Goal: Task Accomplishment & Management: Use online tool/utility

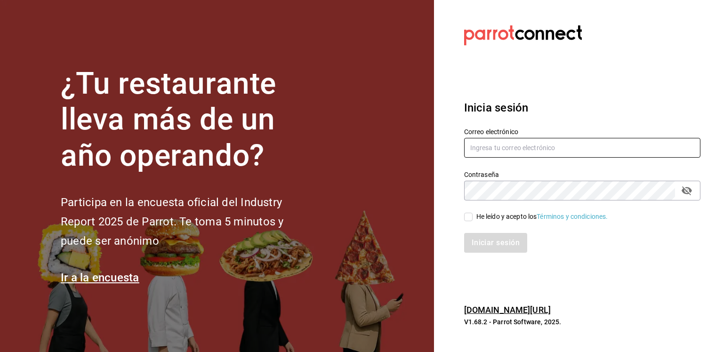
click at [534, 153] on input "text" at bounding box center [582, 148] width 236 height 20
type input "sistemas@casa-toho.com"
click at [469, 216] on input "He leído y acepto los Términos y condiciones." at bounding box center [468, 217] width 8 height 8
checkbox input "true"
click at [488, 244] on button "Iniciar sesión" at bounding box center [496, 243] width 64 height 20
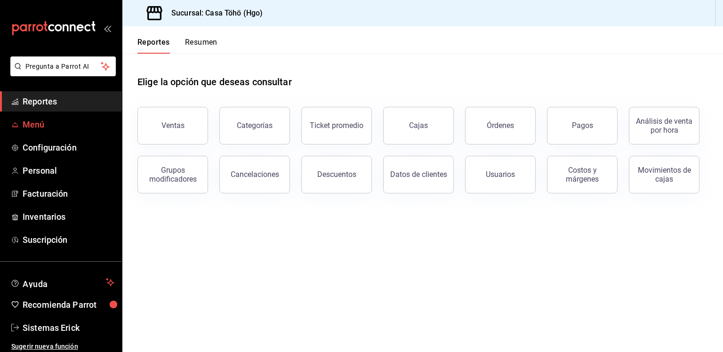
click at [47, 123] on span "Menú" at bounding box center [69, 124] width 92 height 13
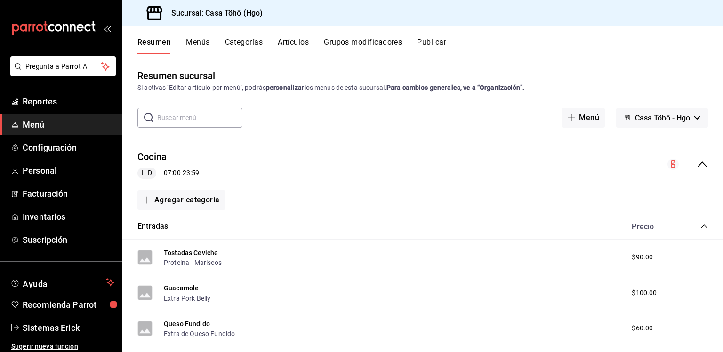
click at [171, 111] on input "text" at bounding box center [199, 117] width 85 height 19
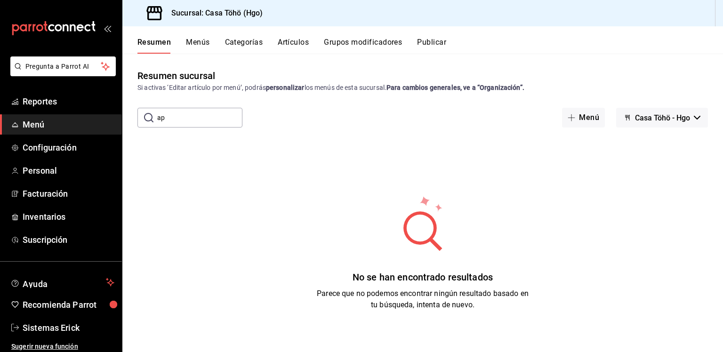
type input "a"
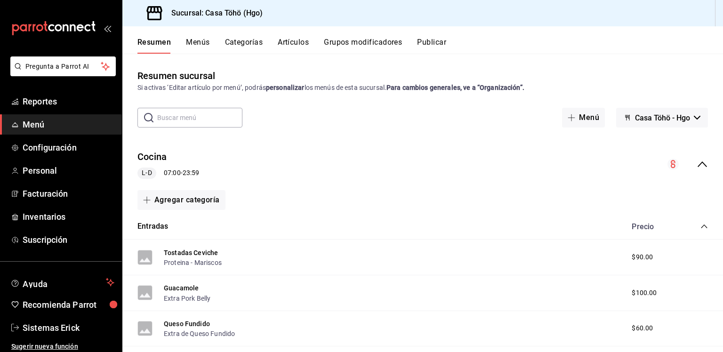
click at [297, 32] on div "Resumen Menús Categorías Artículos Grupos modificadores Publicar" at bounding box center [422, 39] width 601 height 27
click at [292, 38] on button "Artículos" at bounding box center [293, 46] width 31 height 16
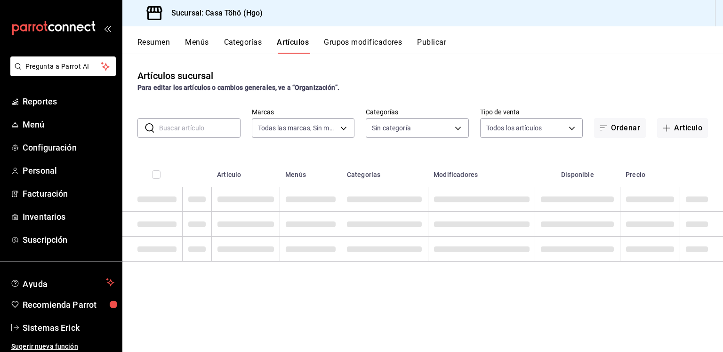
type input "3863094e-80de-4485-9a79-27000a153f73"
click at [196, 125] on input "text" at bounding box center [199, 128] width 81 height 19
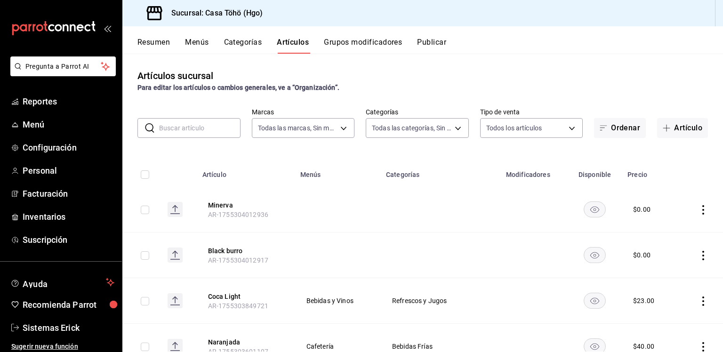
type input "28f2b0a5-eb9c-4e50-8eb7-b6e34f5562dd,e7c48834-1e64-4b77-b558-5d812561dcdf,84922…"
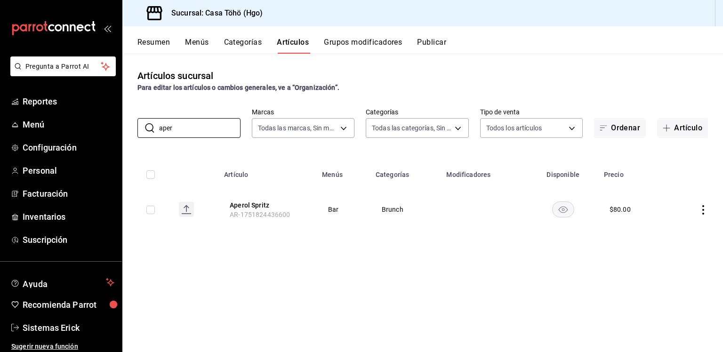
type input "\"
click at [236, 121] on input "\" at bounding box center [199, 128] width 81 height 19
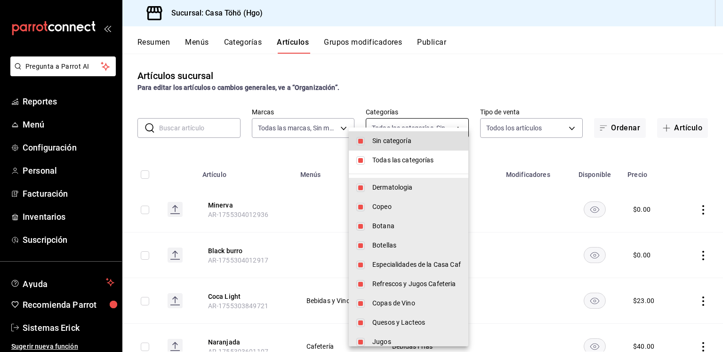
click at [411, 129] on body "Pregunta a Parrot AI Reportes Menú Configuración Personal Facturación Inventari…" at bounding box center [361, 176] width 723 height 352
click at [390, 147] on li "Sin categoría" at bounding box center [409, 140] width 120 height 19
checkbox input "false"
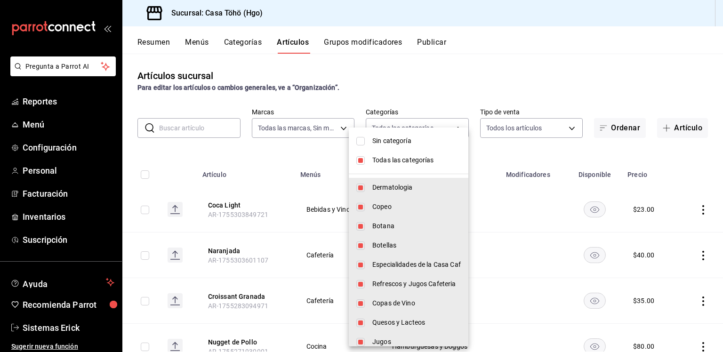
click at [388, 158] on span "Todas las categorías" at bounding box center [416, 160] width 89 height 10
checkbox input "false"
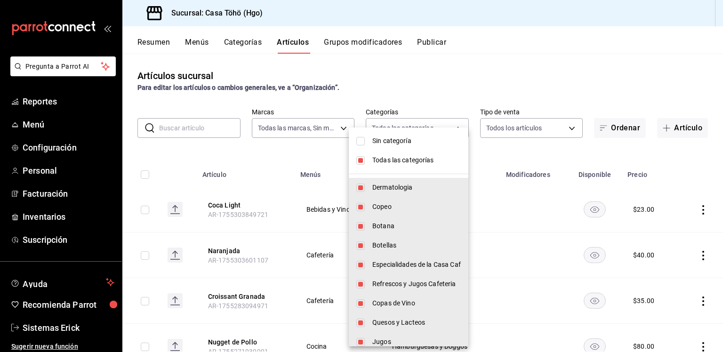
checkbox input "false"
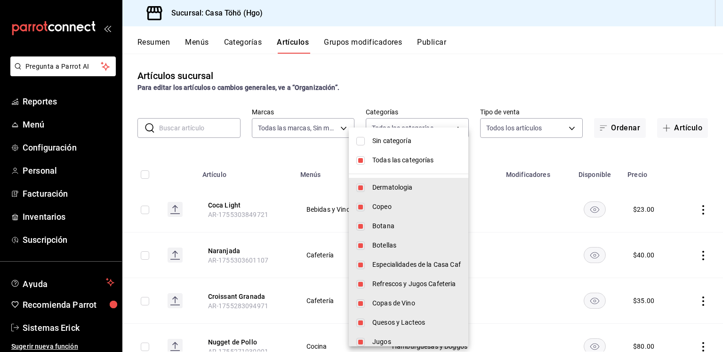
checkbox input "false"
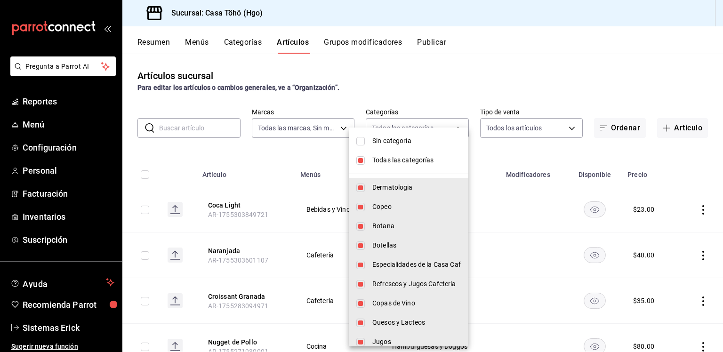
checkbox input "false"
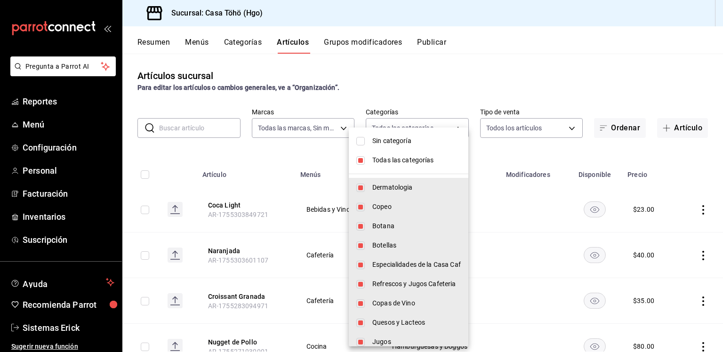
checkbox input "false"
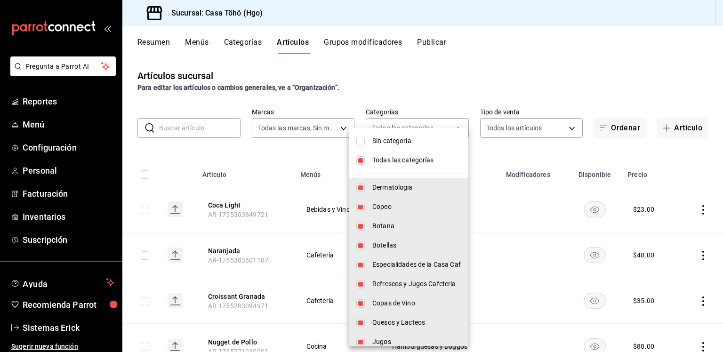
checkbox input "false"
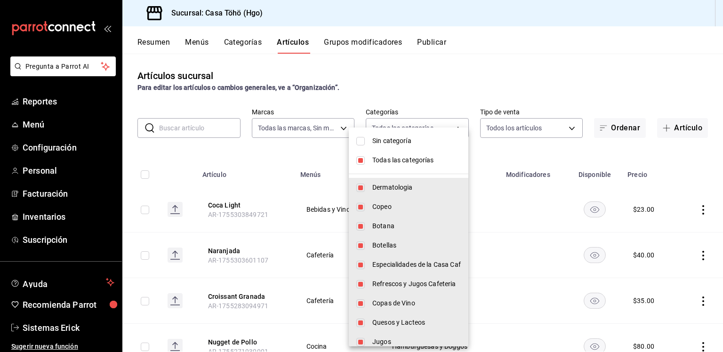
checkbox input "false"
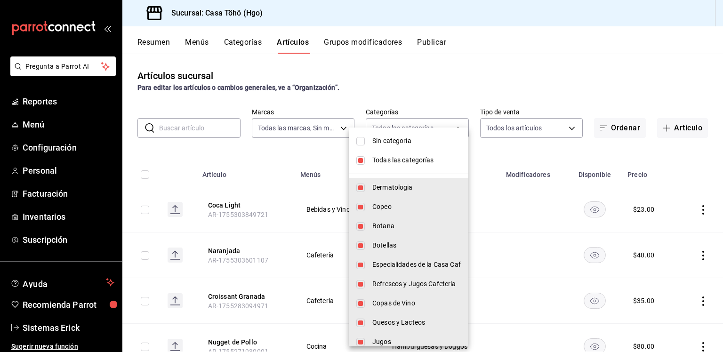
checkbox input "false"
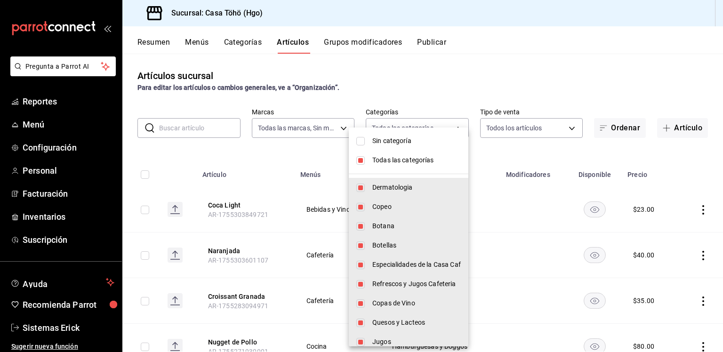
checkbox input "false"
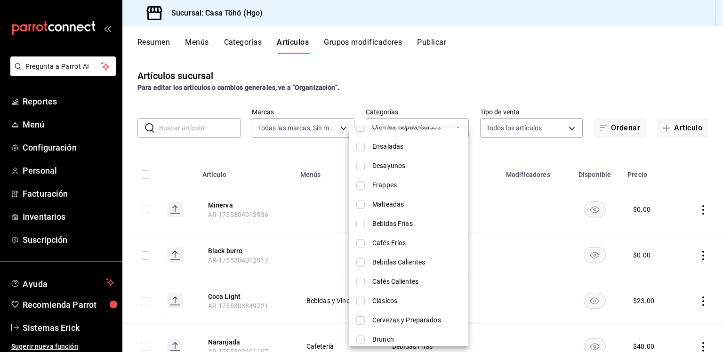
scroll to position [646, 0]
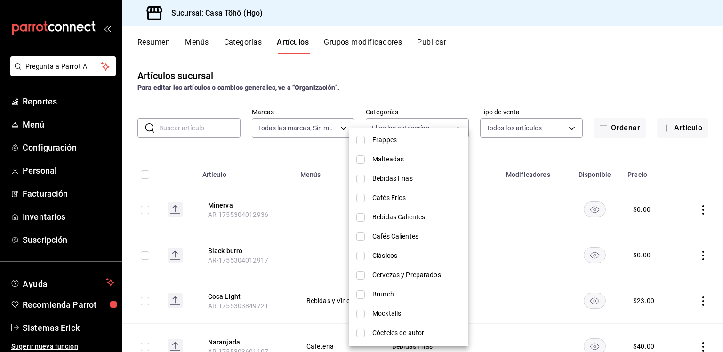
click at [370, 290] on li "Brunch" at bounding box center [409, 294] width 120 height 19
type input "96d3532d-ee58-4b59-a94e-b1b314b14ad6"
checkbox input "true"
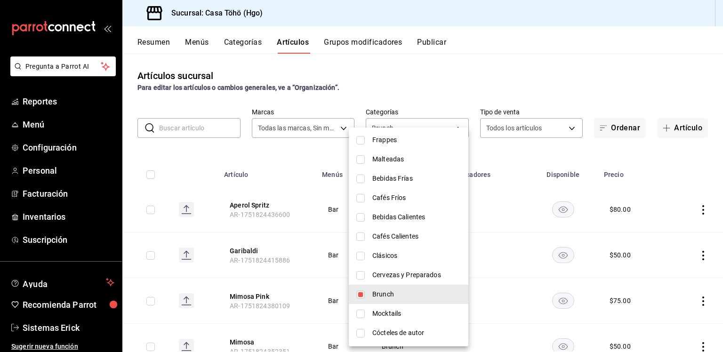
click at [675, 237] on div at bounding box center [361, 176] width 723 height 352
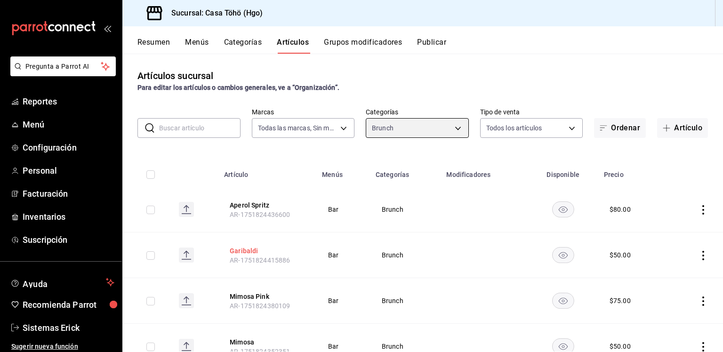
scroll to position [40, 0]
